Goal: Transaction & Acquisition: Purchase product/service

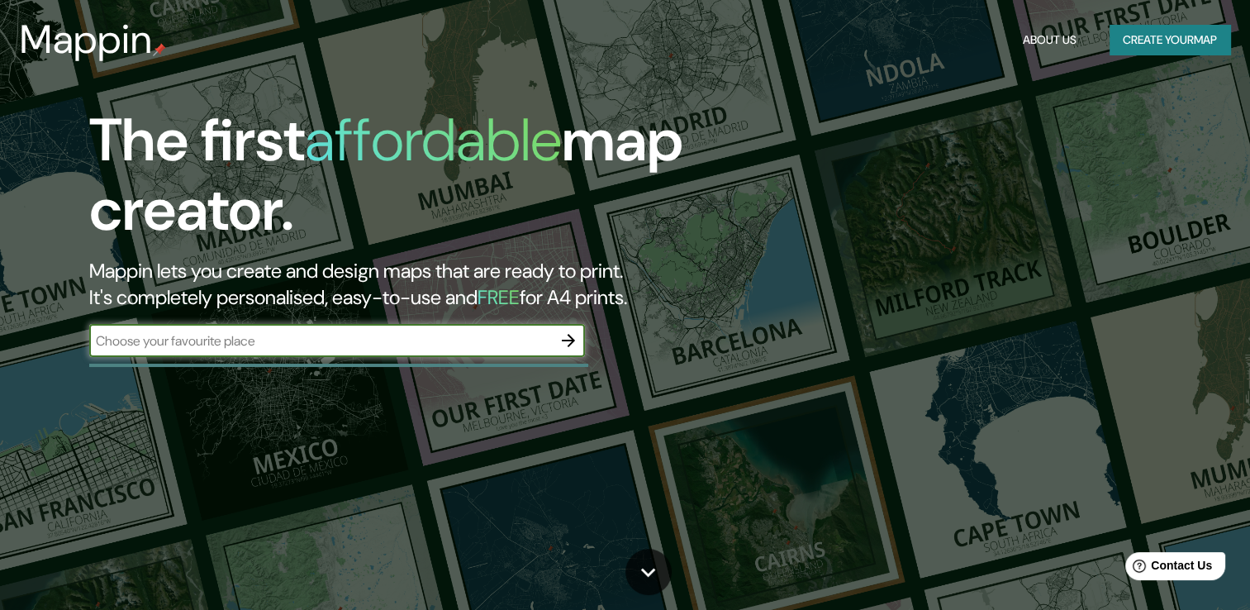
click at [466, 343] on input "text" at bounding box center [320, 340] width 463 height 19
type input "[GEOGRAPHIC_DATA]"
click at [561, 345] on icon "button" at bounding box center [569, 340] width 20 height 20
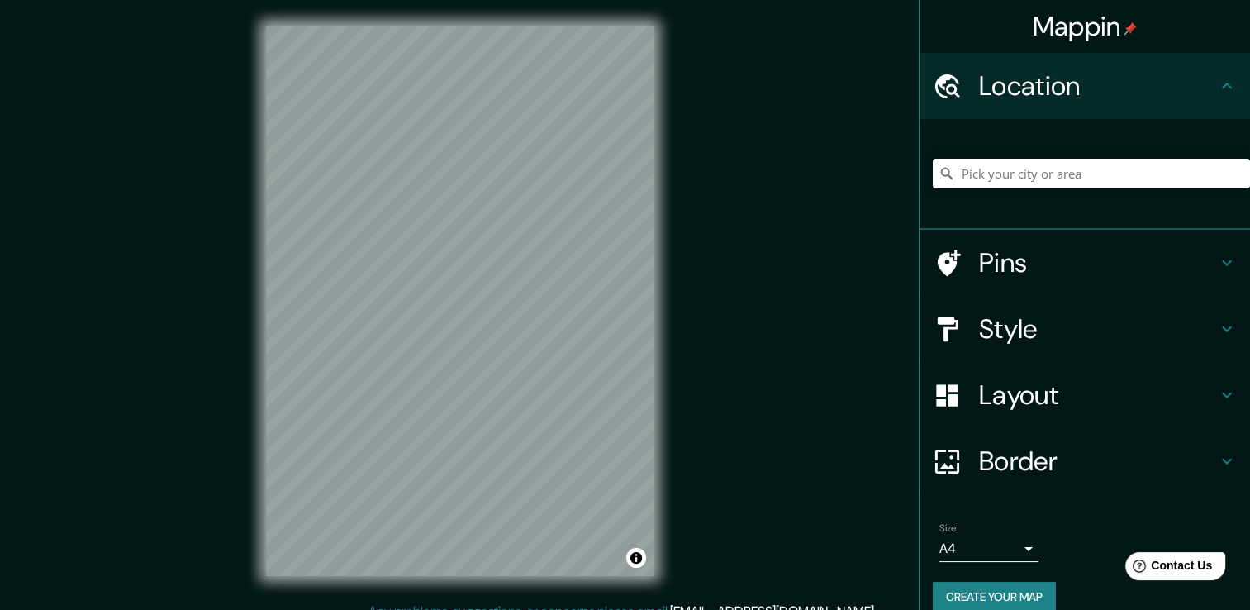
click at [1058, 328] on h4 "Style" at bounding box center [1098, 328] width 238 height 33
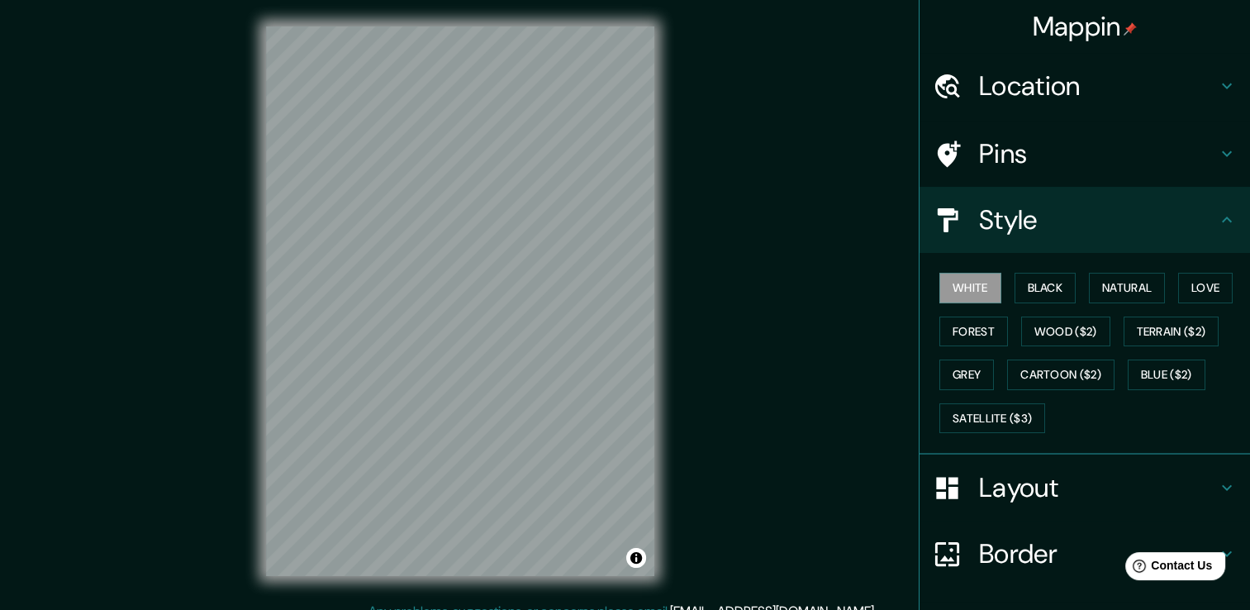
click at [1087, 46] on div "Mappin" at bounding box center [1085, 26] width 330 height 53
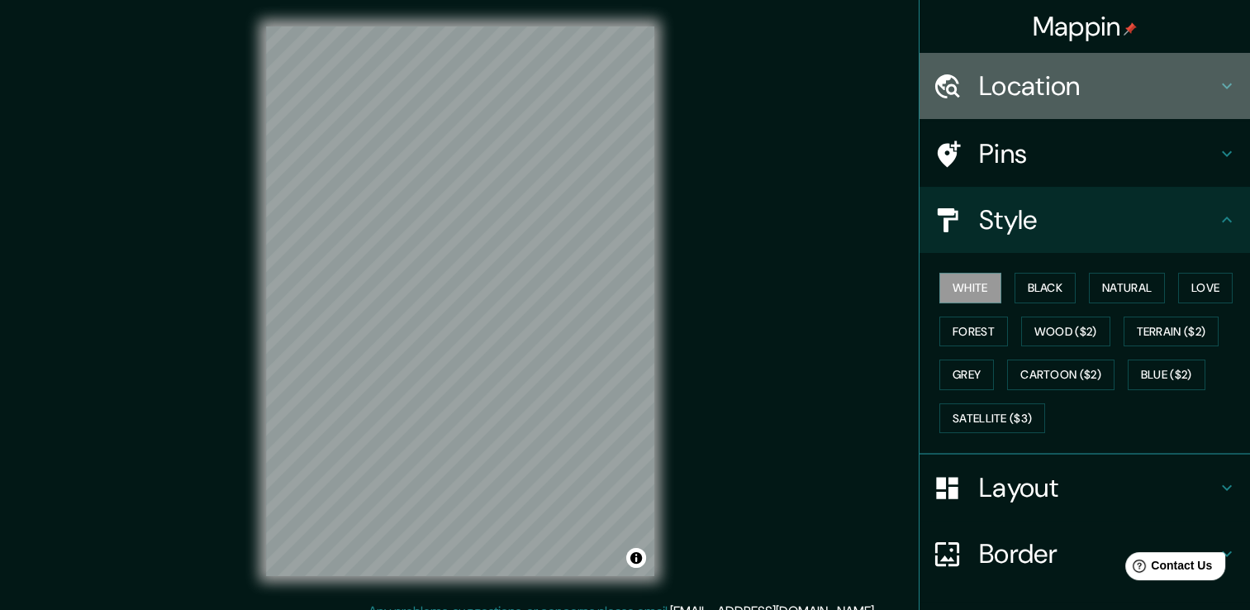
click at [1090, 77] on h4 "Location" at bounding box center [1098, 85] width 238 height 33
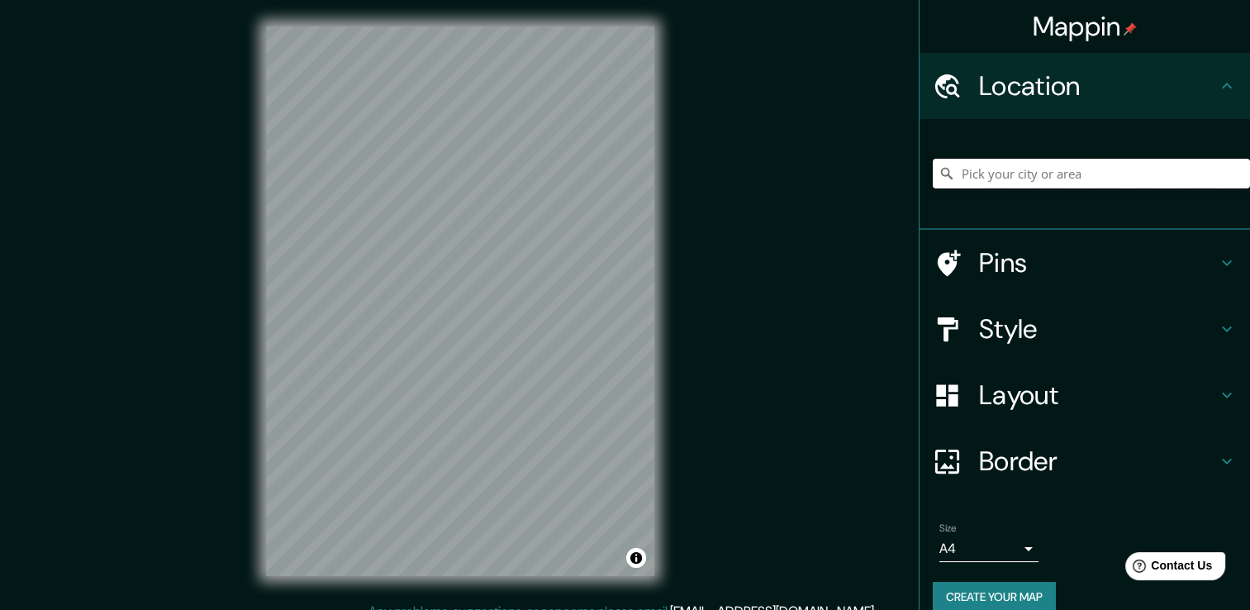
click at [1119, 174] on input "Pick your city or area" at bounding box center [1091, 174] width 317 height 30
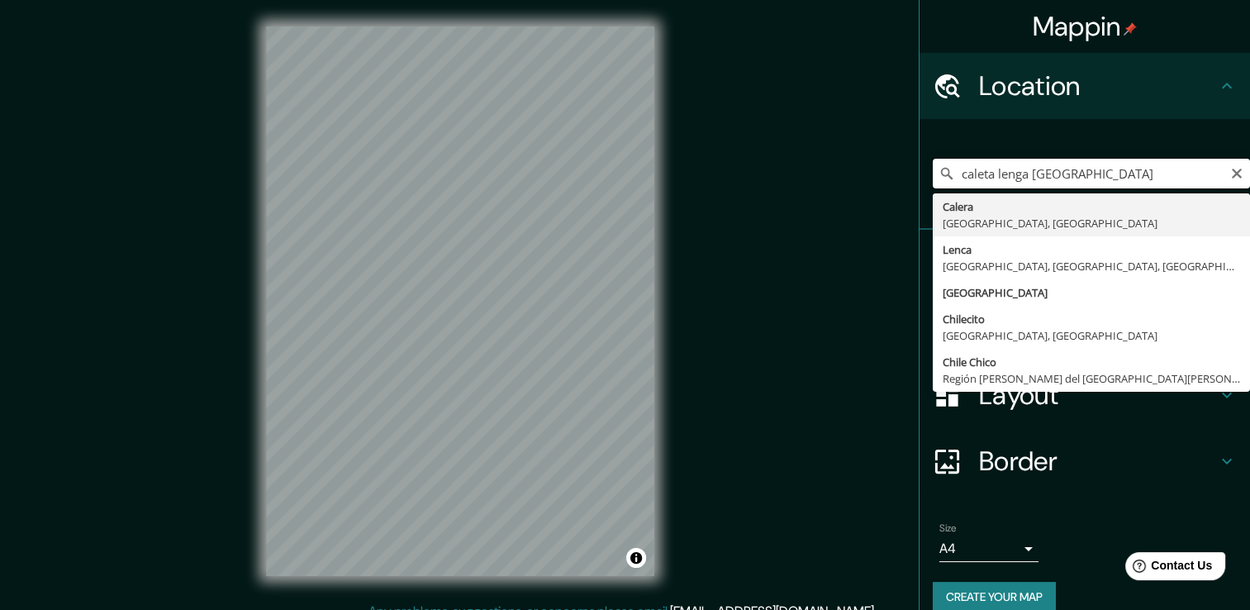
click at [988, 173] on input "caleta lenga [GEOGRAPHIC_DATA]" at bounding box center [1091, 174] width 317 height 30
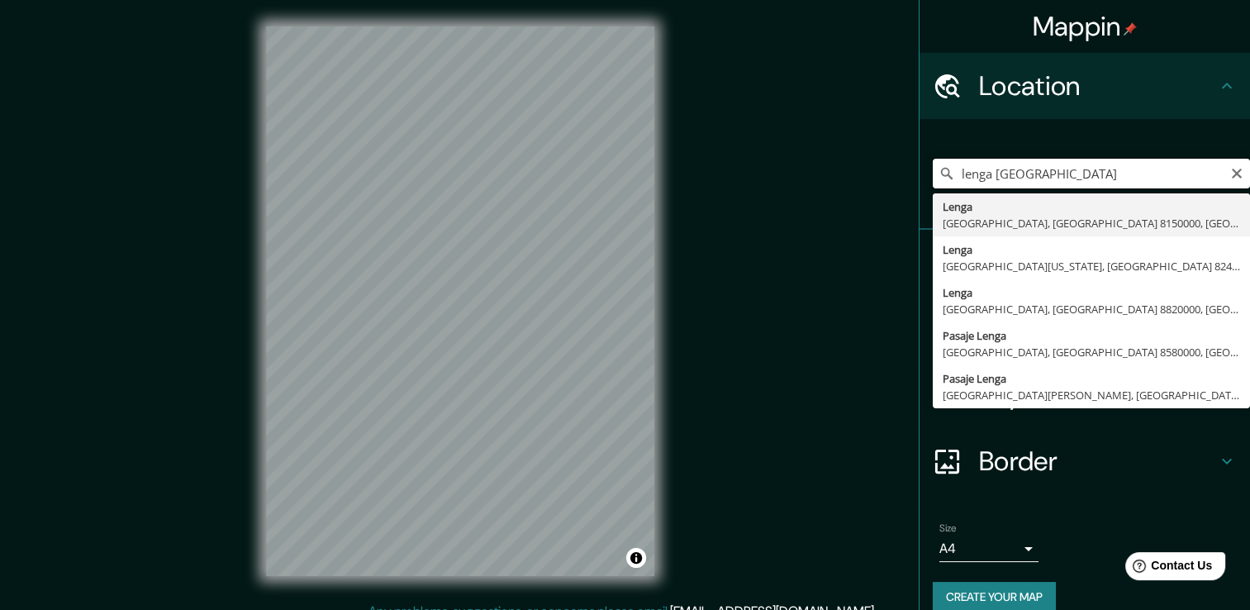
click at [1077, 180] on input "lenga [GEOGRAPHIC_DATA]" at bounding box center [1091, 174] width 317 height 30
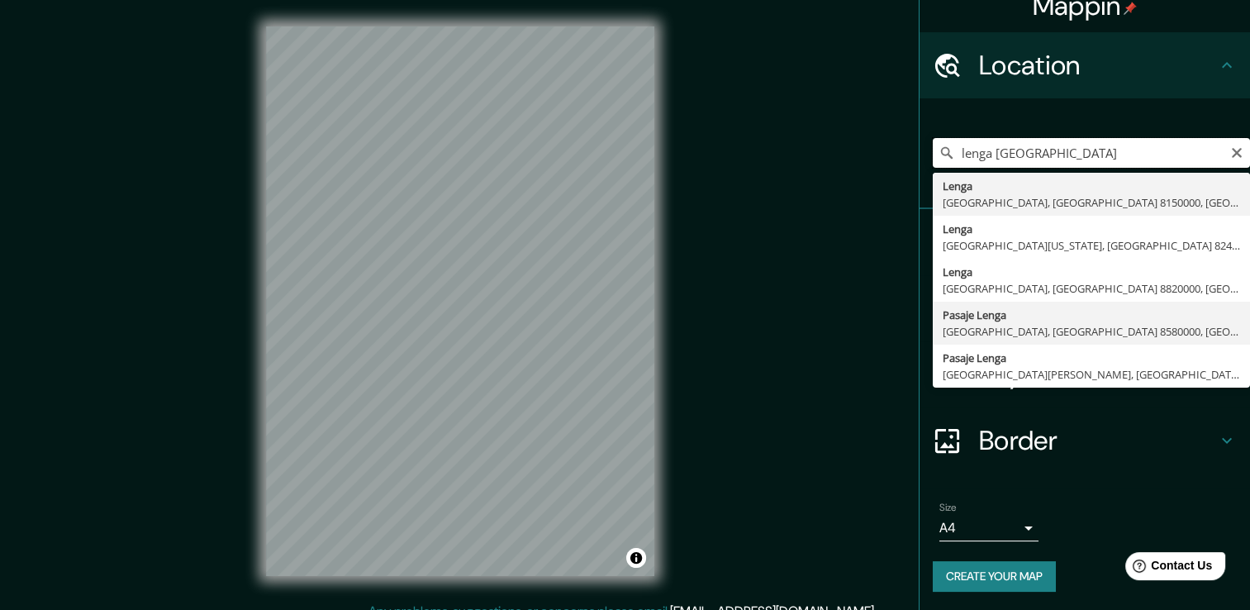
scroll to position [20, 0]
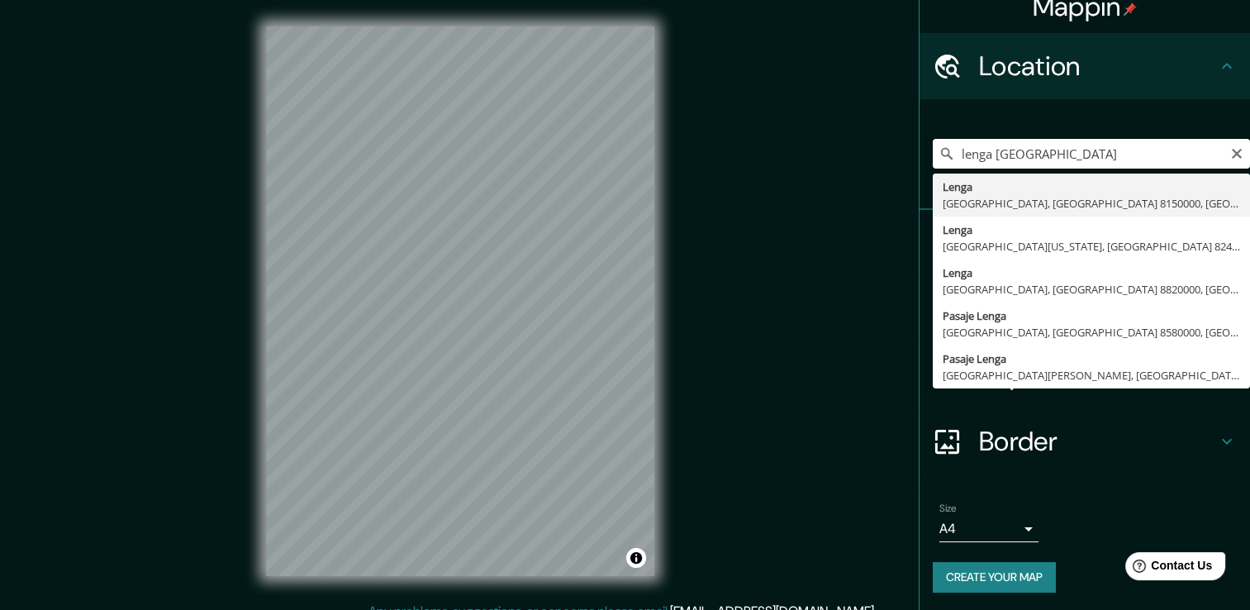
drag, startPoint x: 1028, startPoint y: 154, endPoint x: 983, endPoint y: 144, distance: 45.7
click at [983, 144] on input "lenga [GEOGRAPHIC_DATA]" at bounding box center [1091, 154] width 317 height 30
type input "[PERSON_NAME][GEOGRAPHIC_DATA], [GEOGRAPHIC_DATA] 4030000, [GEOGRAPHIC_DATA]"
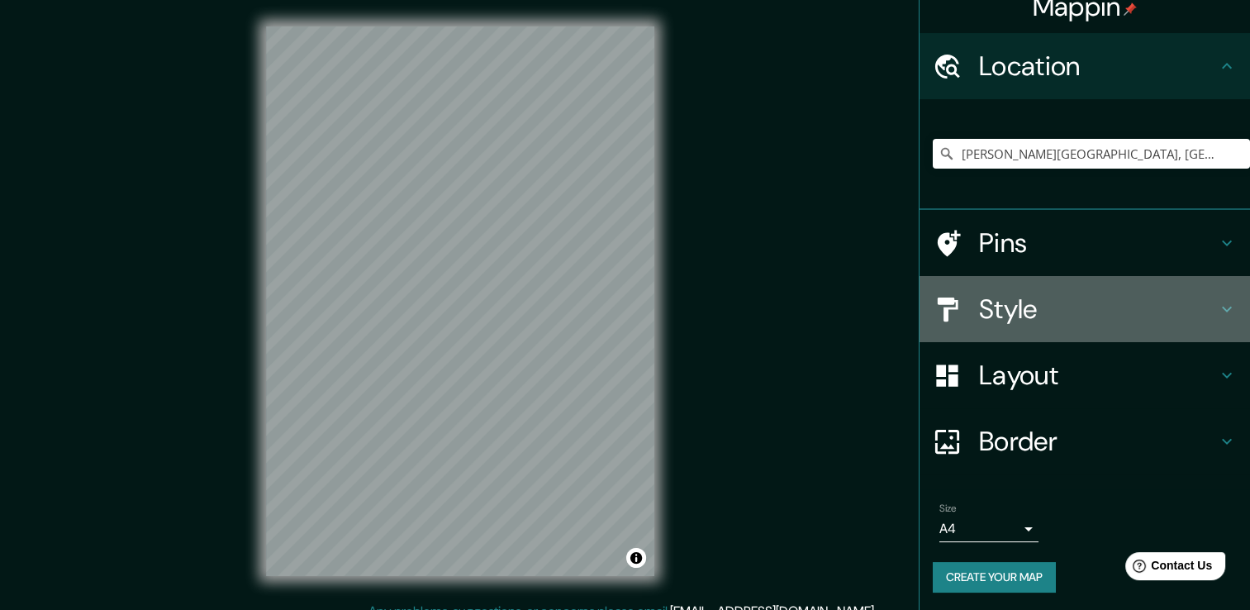
click at [1022, 305] on h4 "Style" at bounding box center [1098, 308] width 238 height 33
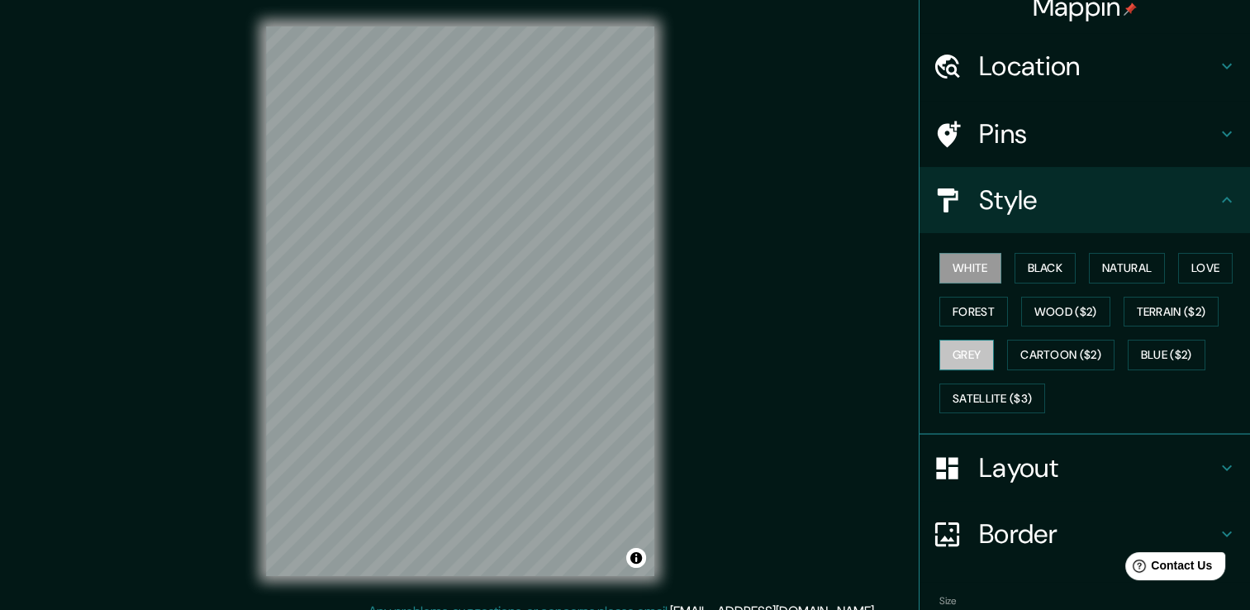
click at [968, 346] on button "Grey" at bounding box center [966, 355] width 55 height 31
click at [965, 397] on button "Satellite ($3)" at bounding box center [992, 398] width 106 height 31
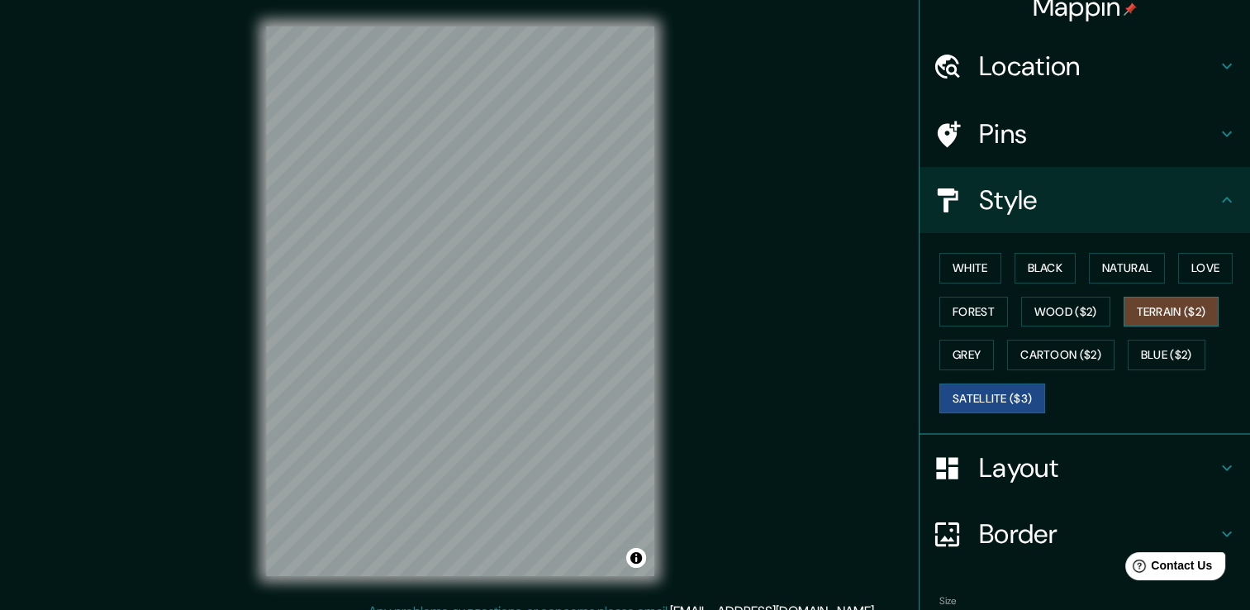
click at [1135, 311] on button "Terrain ($2)" at bounding box center [1172, 312] width 96 height 31
click at [1068, 354] on button "Cartoon ($2)" at bounding box center [1060, 355] width 107 height 31
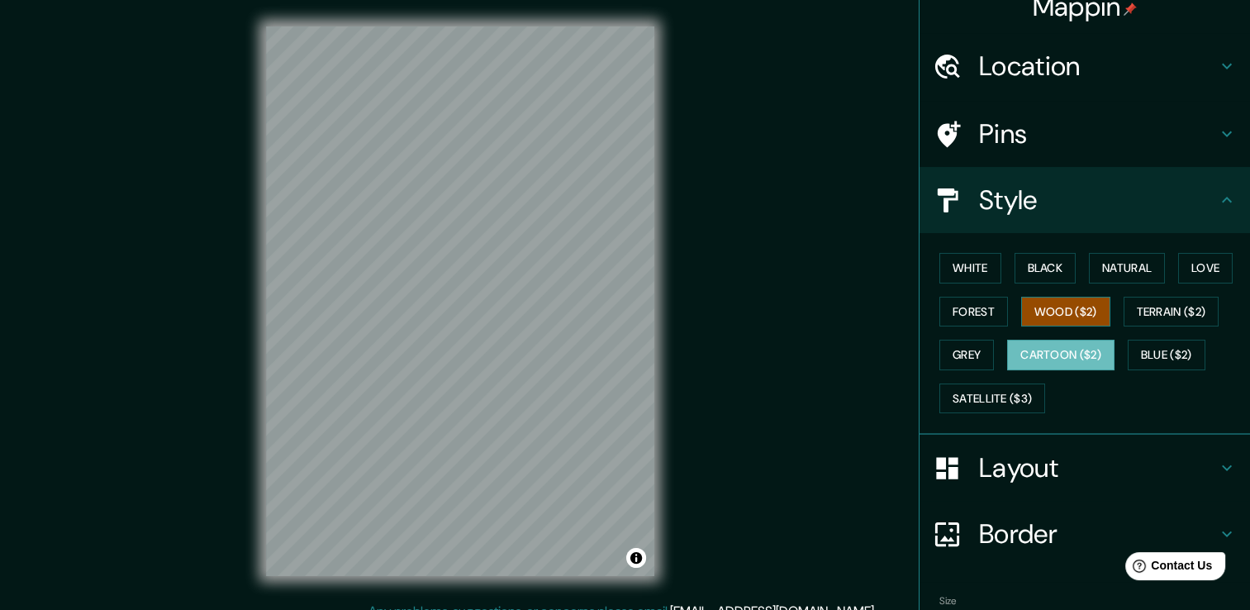
click at [1051, 307] on button "Wood ($2)" at bounding box center [1065, 312] width 89 height 31
click at [978, 276] on button "White" at bounding box center [970, 268] width 62 height 31
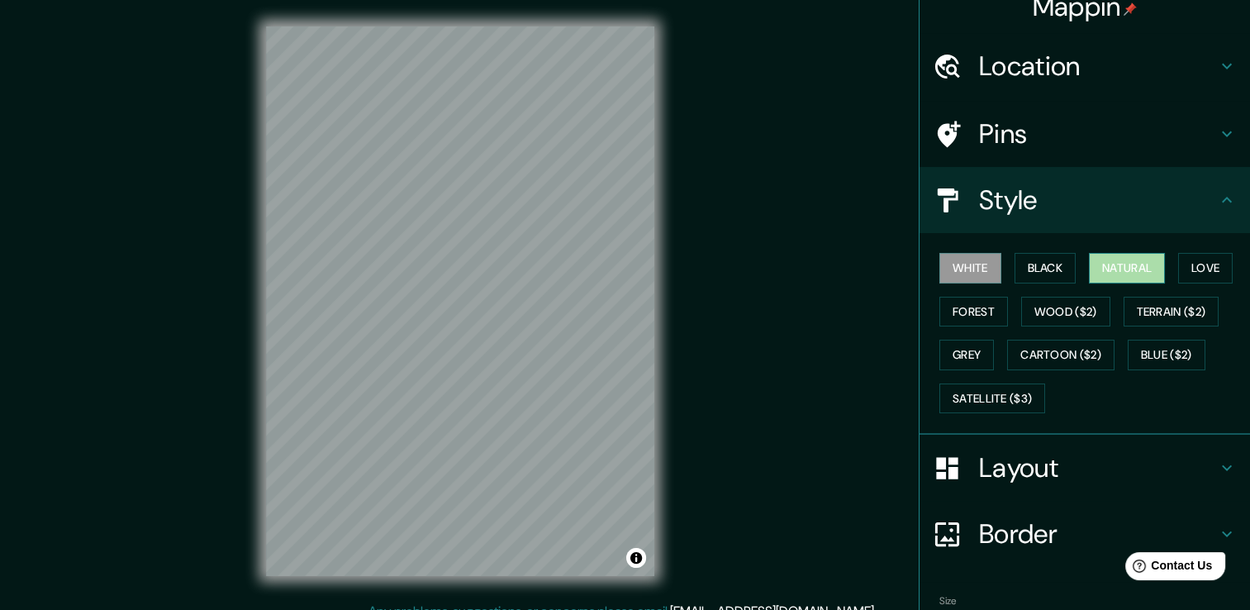
click at [1125, 262] on button "Natural" at bounding box center [1127, 268] width 76 height 31
click at [1191, 271] on button "Love" at bounding box center [1205, 268] width 55 height 31
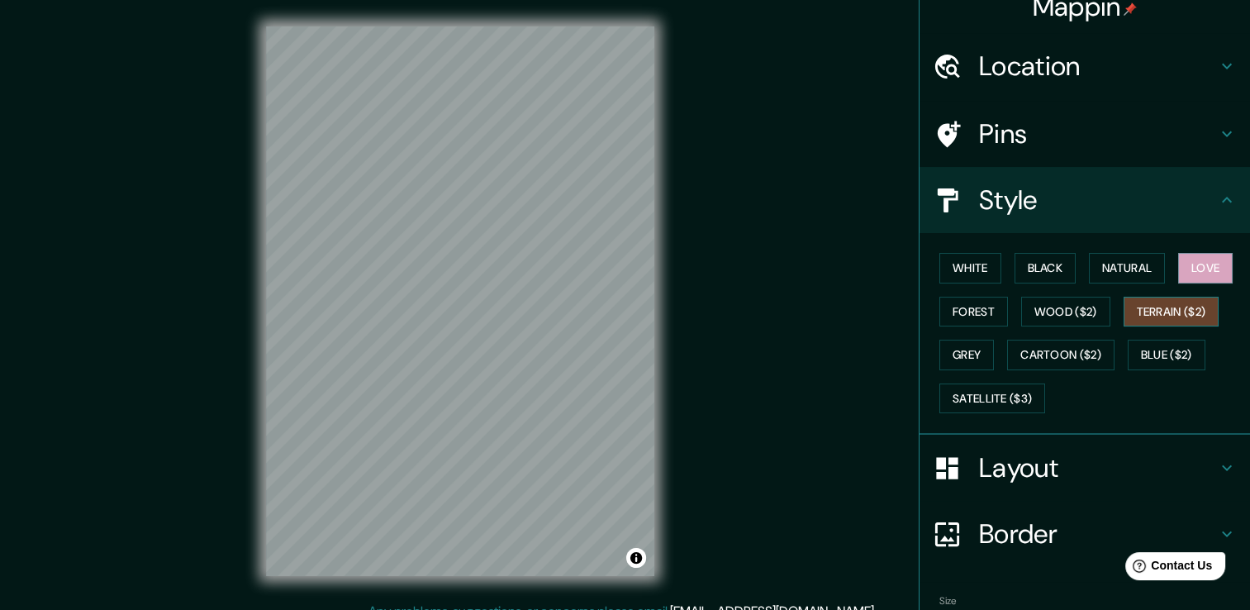
click at [1124, 307] on button "Terrain ($2)" at bounding box center [1172, 312] width 96 height 31
click at [1064, 309] on button "Wood ($2)" at bounding box center [1065, 312] width 89 height 31
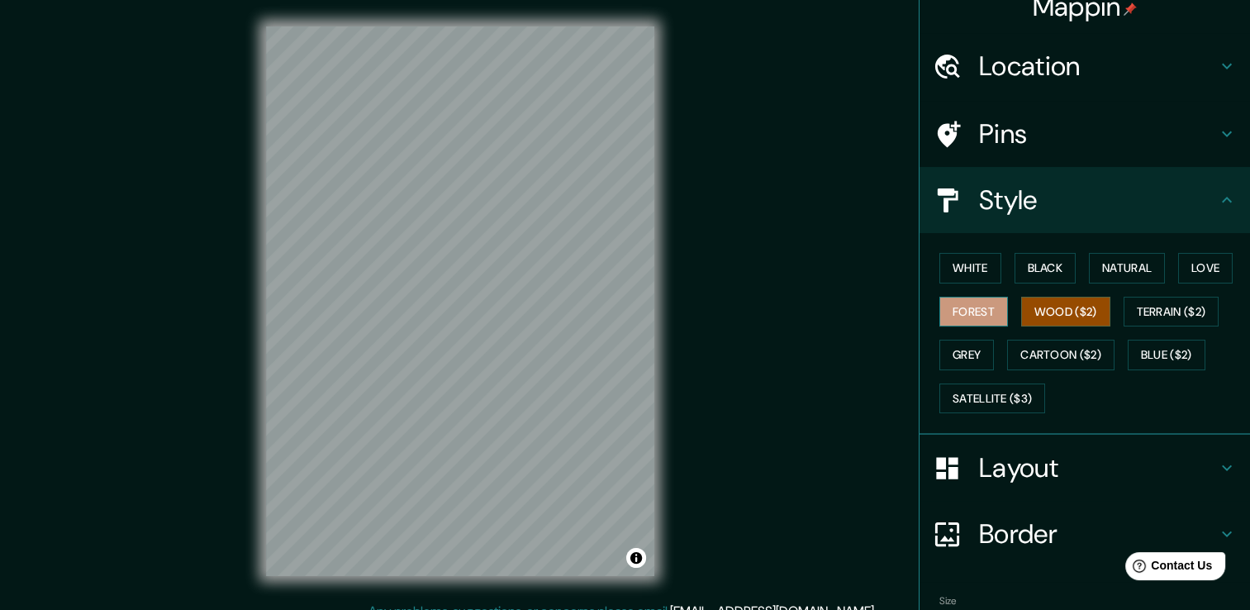
click at [985, 308] on button "Forest" at bounding box center [973, 312] width 69 height 31
click at [977, 249] on div "White Black Natural Love Forest Wood ($2) Terrain ($2) Grey Cartoon ($2) Blue (…" at bounding box center [1091, 333] width 317 height 174
click at [976, 257] on button "White" at bounding box center [970, 268] width 62 height 31
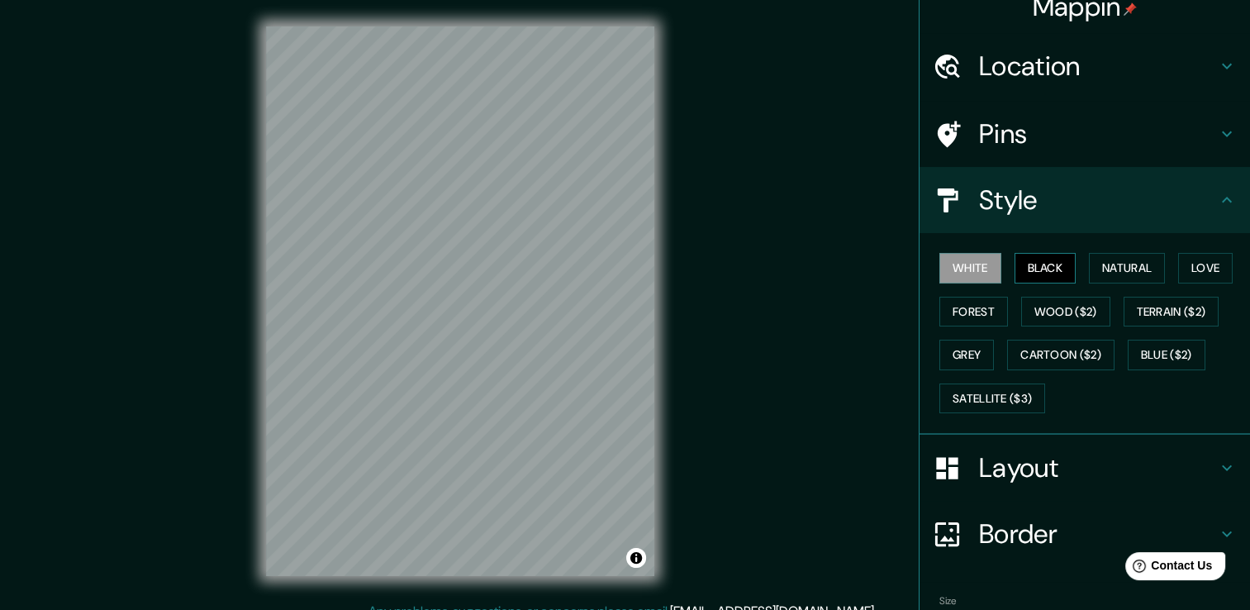
click at [1042, 269] on button "Black" at bounding box center [1046, 268] width 62 height 31
click at [1060, 66] on h4 "Location" at bounding box center [1098, 66] width 238 height 33
